Goal: Information Seeking & Learning: Learn about a topic

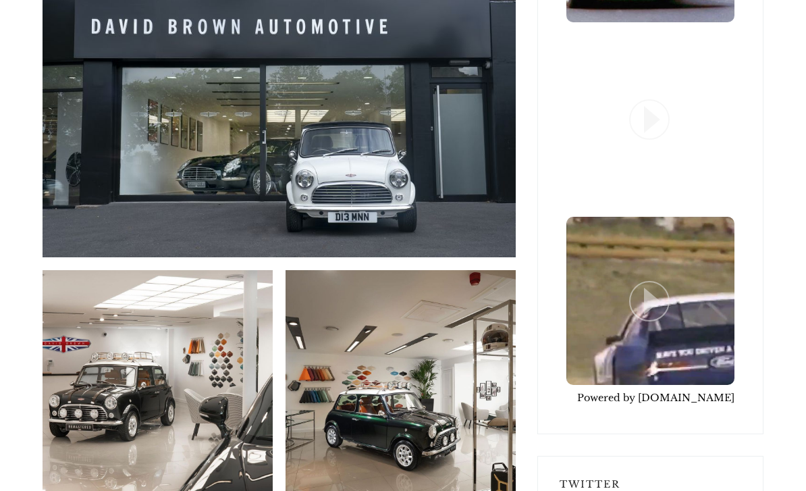
scroll to position [3515, 0]
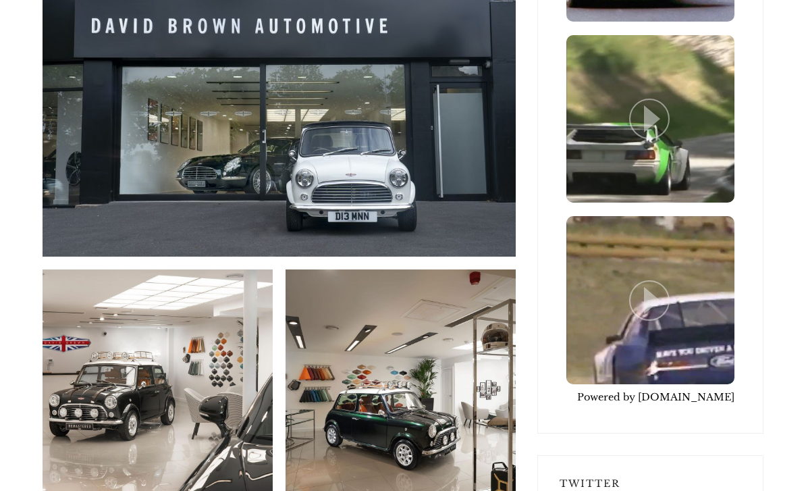
click at [177, 319] on img at bounding box center [158, 385] width 230 height 230
click at [159, 308] on img at bounding box center [158, 385] width 230 height 230
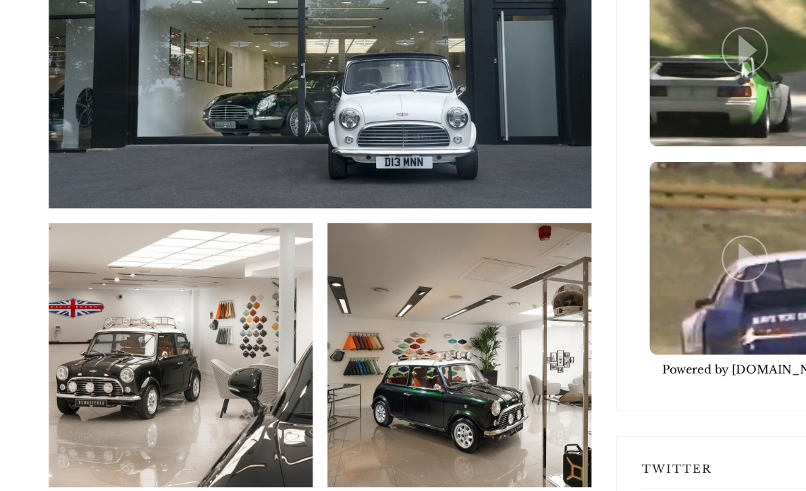
scroll to position [3577, 0]
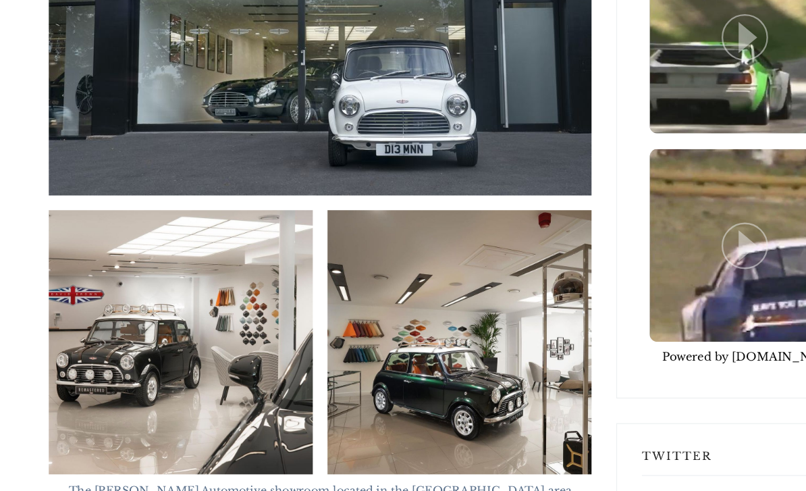
click at [216, 229] on img at bounding box center [158, 323] width 230 height 230
click at [216, 259] on img at bounding box center [158, 323] width 230 height 230
click at [221, 266] on img at bounding box center [158, 323] width 230 height 230
click at [220, 264] on img at bounding box center [158, 323] width 230 height 230
click at [227, 263] on img at bounding box center [158, 323] width 230 height 230
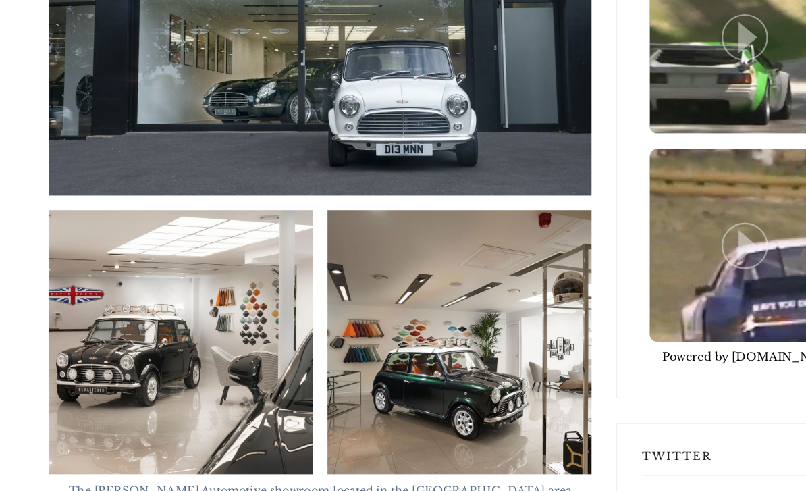
click at [229, 258] on img at bounding box center [158, 323] width 230 height 230
click at [234, 245] on img at bounding box center [158, 323] width 230 height 230
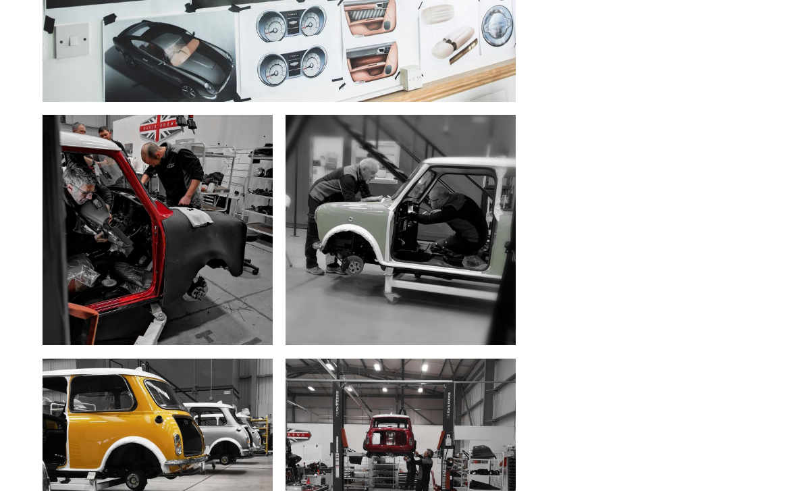
scroll to position [9504, 0]
click at [404, 358] on img at bounding box center [401, 473] width 230 height 230
click at [445, 358] on img at bounding box center [401, 473] width 230 height 230
click at [451, 358] on img at bounding box center [401, 473] width 230 height 230
click at [460, 358] on img at bounding box center [401, 473] width 230 height 230
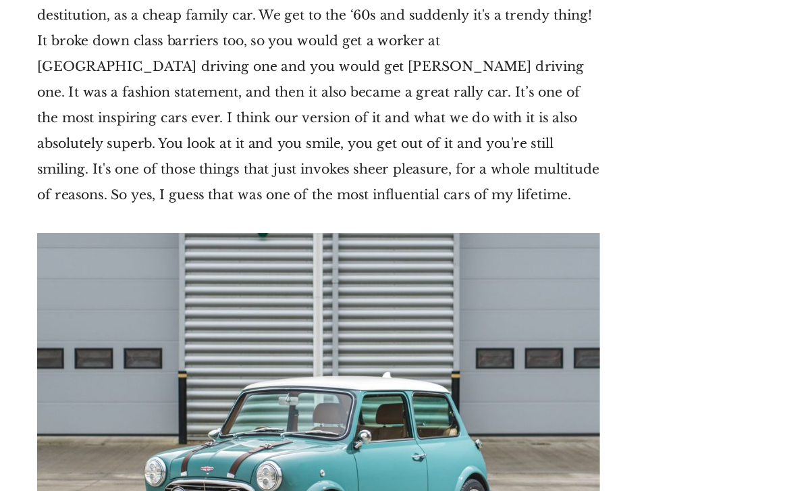
scroll to position [12324, 0]
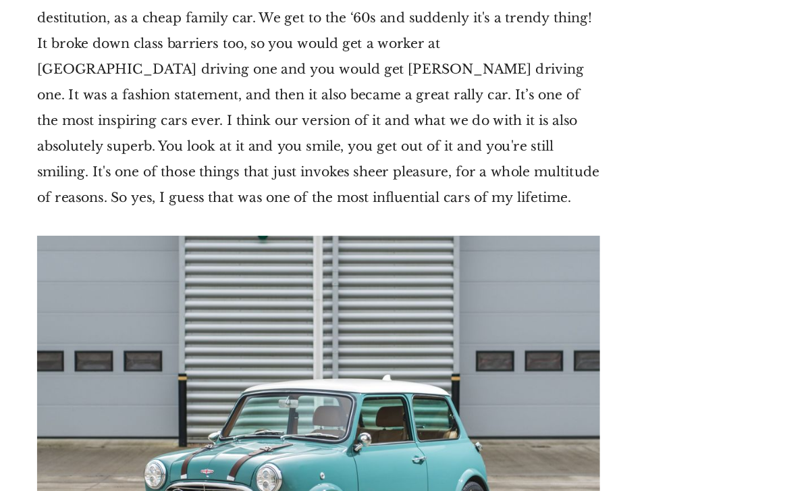
click at [362, 224] on img at bounding box center [279, 356] width 473 height 316
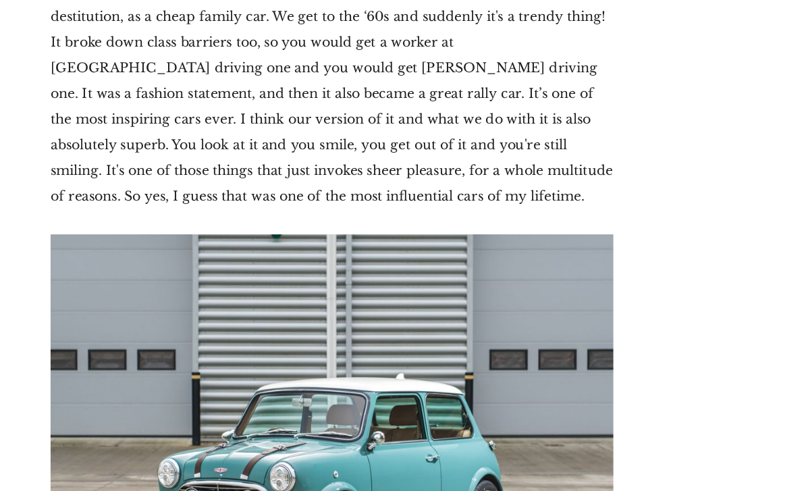
scroll to position [12278, 0]
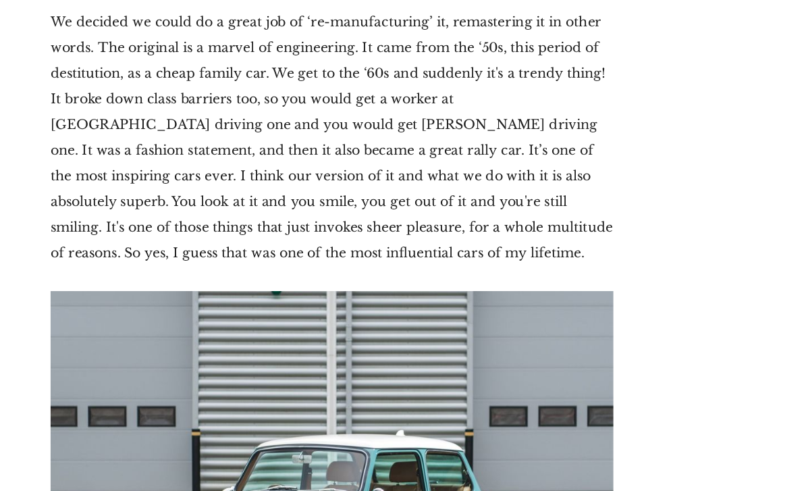
click at [425, 245] on img at bounding box center [279, 403] width 473 height 316
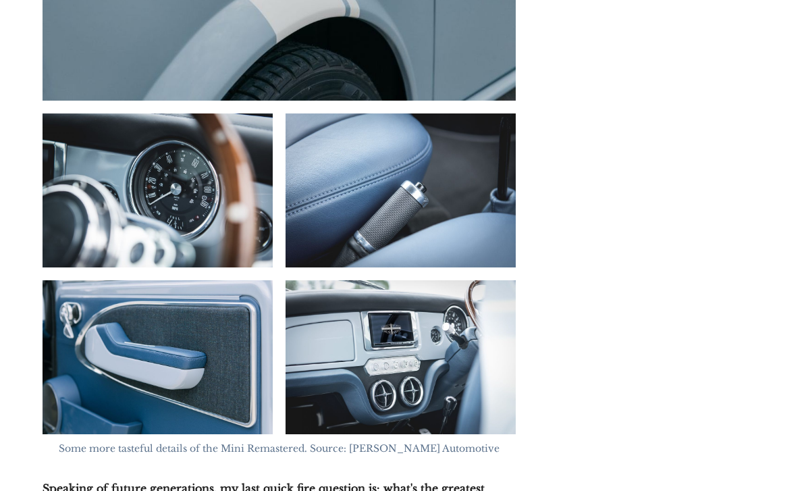
scroll to position [13877, 0]
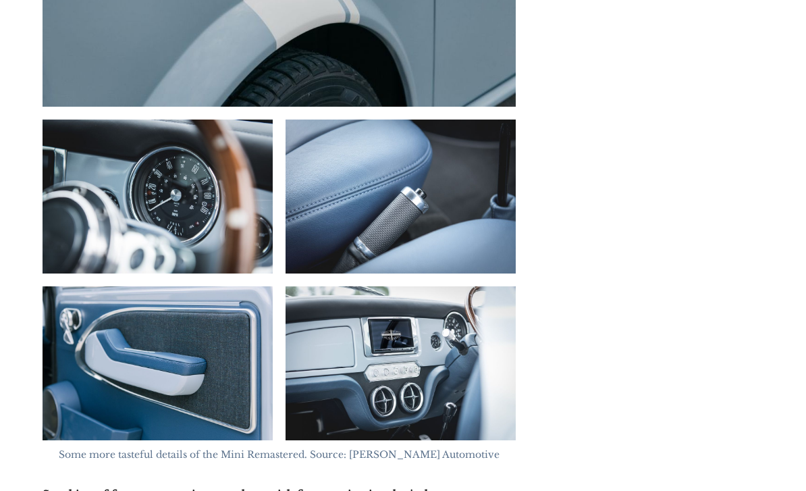
click at [458, 287] on img at bounding box center [401, 363] width 230 height 153
click at [462, 287] on img at bounding box center [401, 363] width 230 height 153
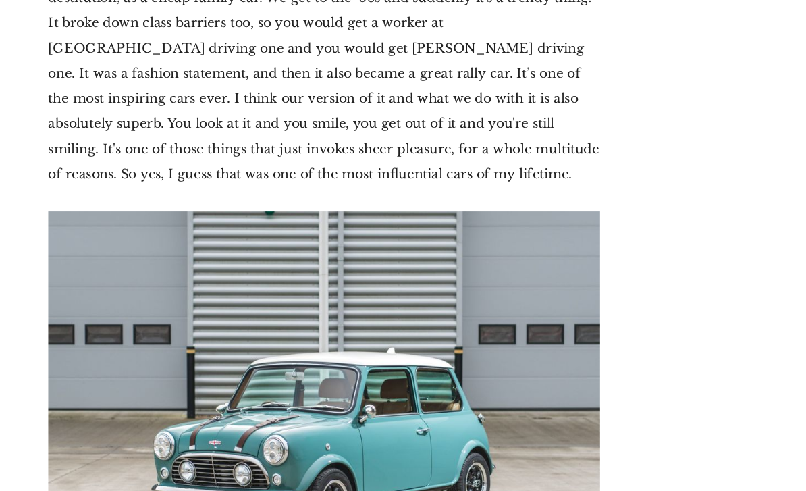
scroll to position [12309, 0]
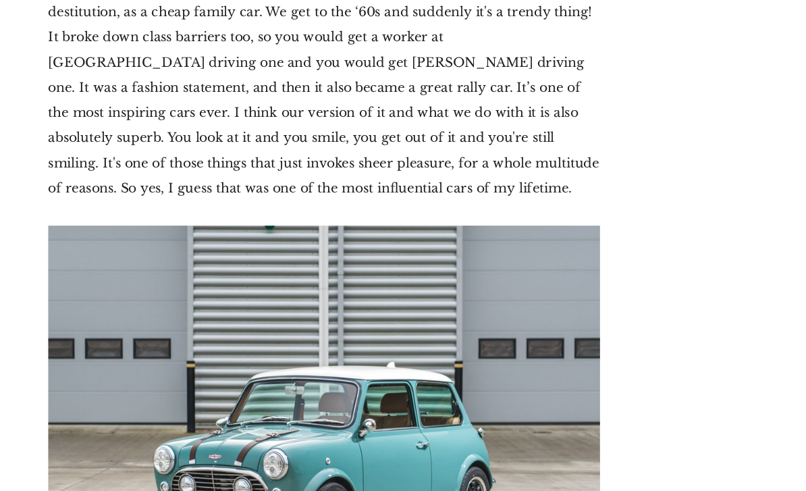
click at [406, 244] on img at bounding box center [279, 372] width 473 height 316
click at [429, 263] on img at bounding box center [279, 372] width 473 height 316
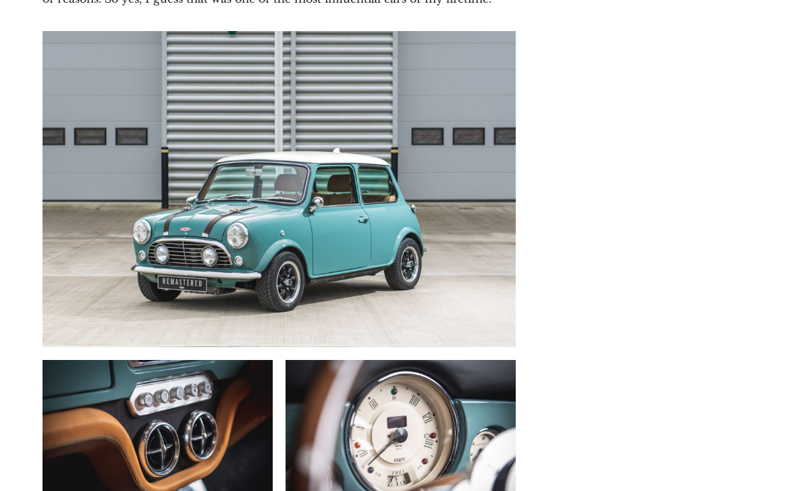
scroll to position [12492, 0]
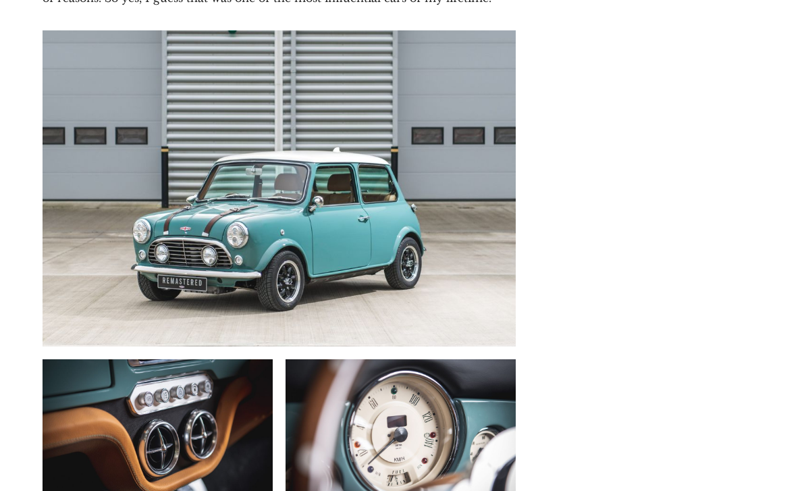
click at [441, 359] on img at bounding box center [401, 435] width 230 height 153
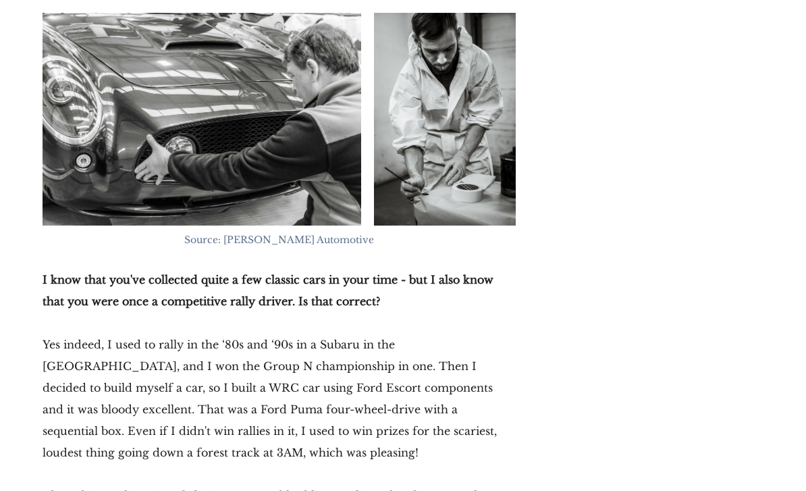
scroll to position [10872, 0]
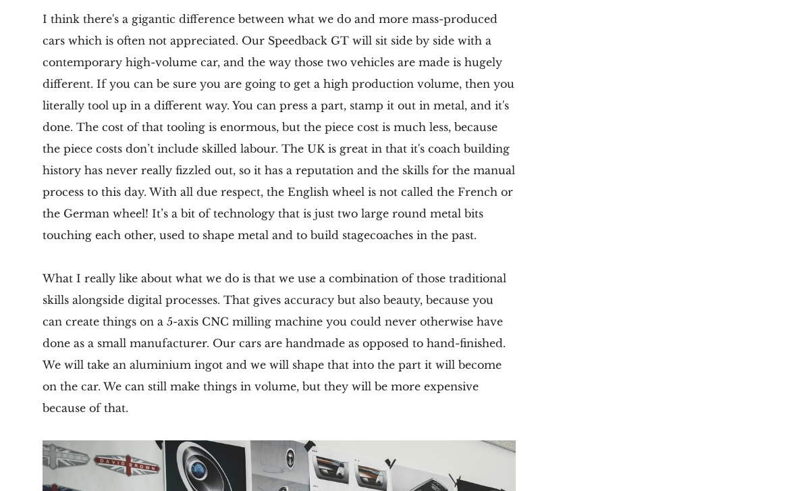
scroll to position [8782, 0]
